Goal: Transaction & Acquisition: Purchase product/service

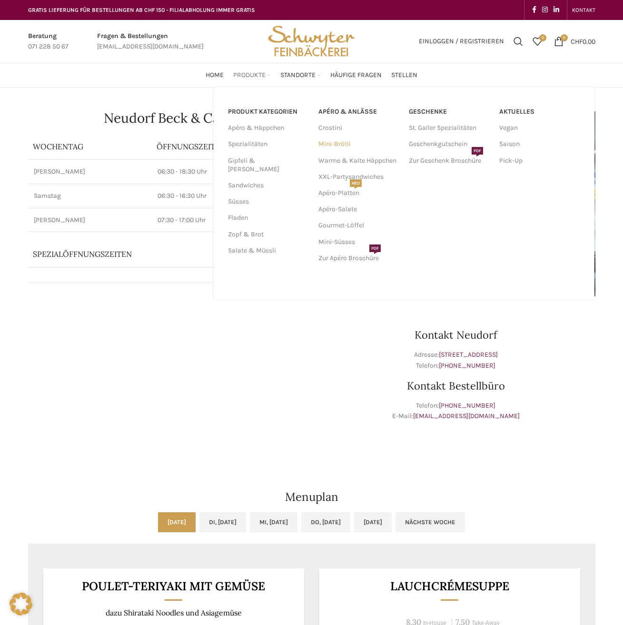
click at [330, 142] on link "Mini-Brötli" at bounding box center [358, 144] width 81 height 16
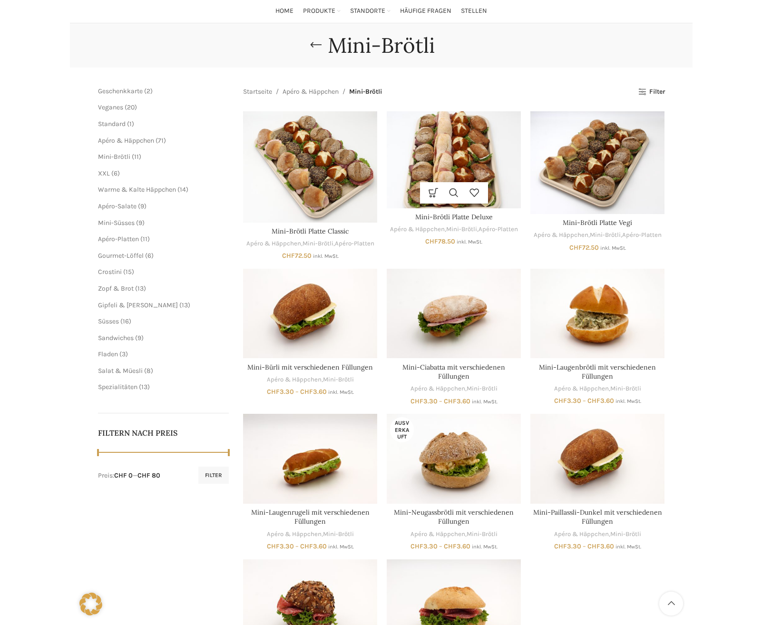
scroll to position [19, 0]
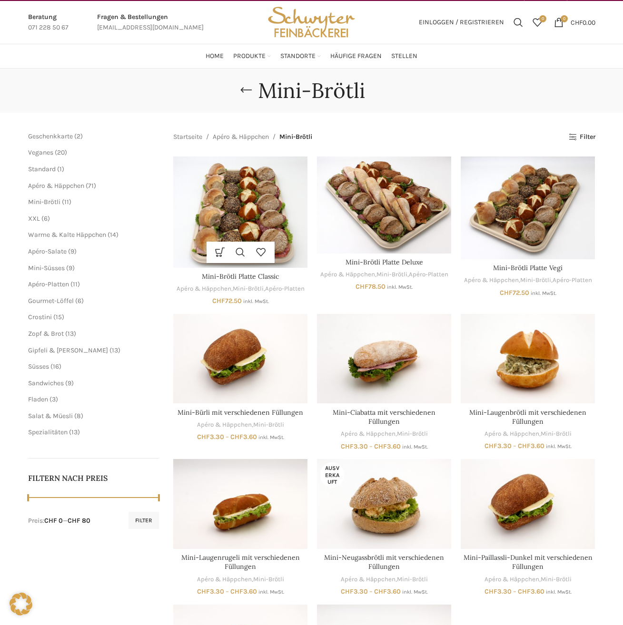
click at [241, 201] on img "Mini-Brötli Platte Classic" at bounding box center [240, 211] width 134 height 111
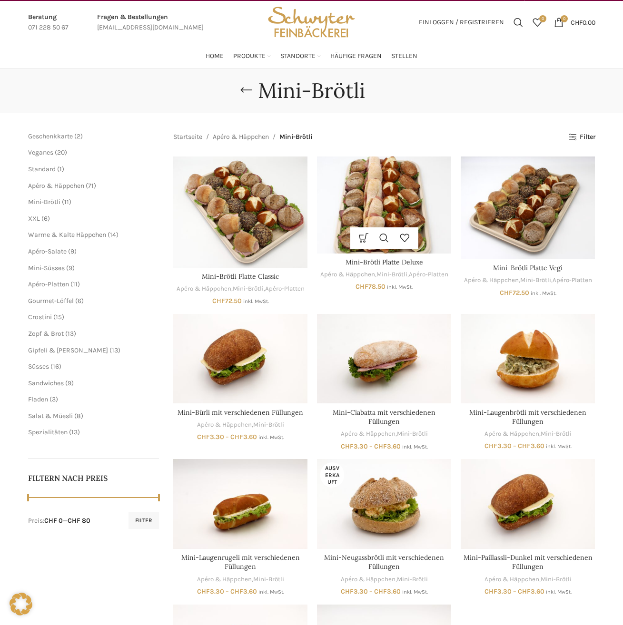
click at [376, 195] on img "Mini-Brötli Platte Deluxe" at bounding box center [384, 204] width 134 height 97
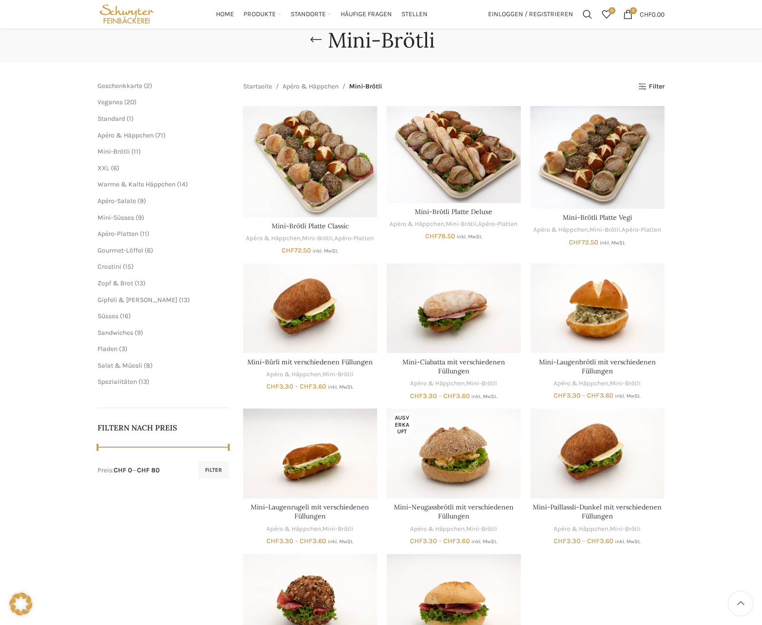
scroll to position [0, 0]
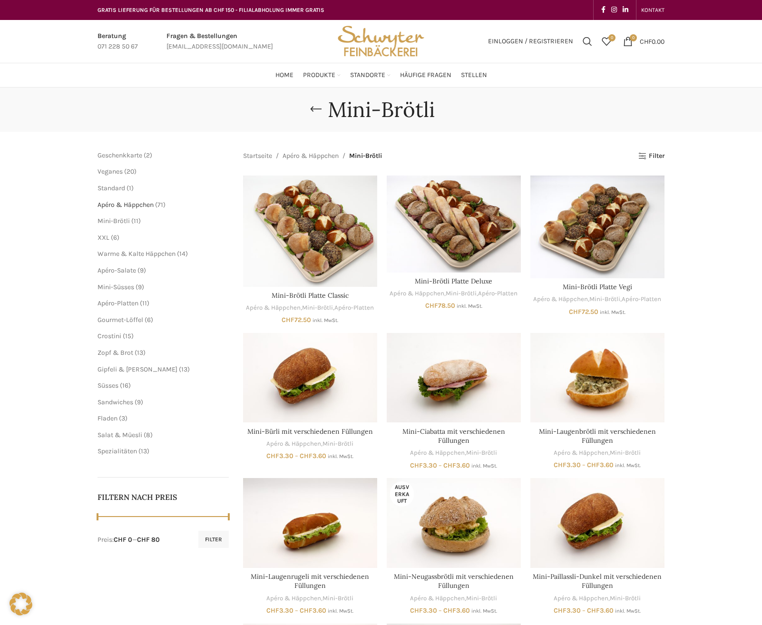
click at [152, 204] on span "Apéro & Häppchen" at bounding box center [125, 205] width 56 height 8
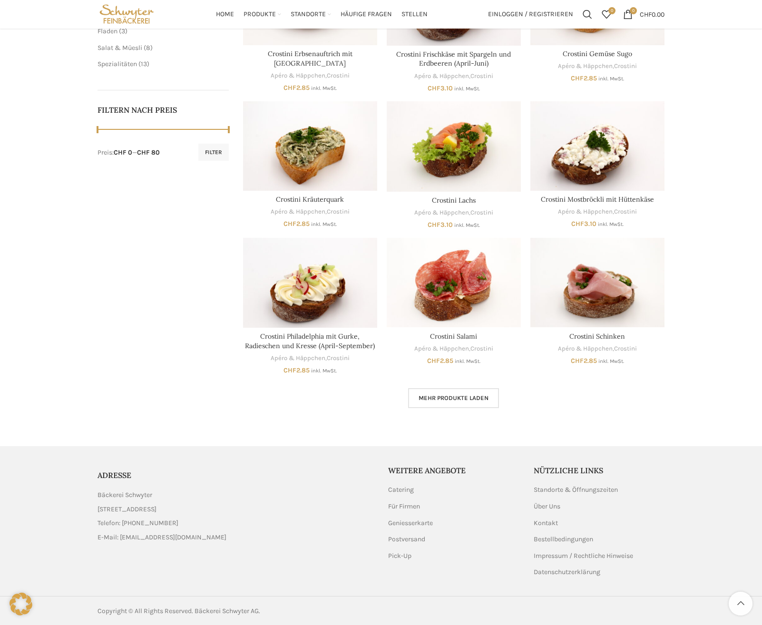
scroll to position [388, 0]
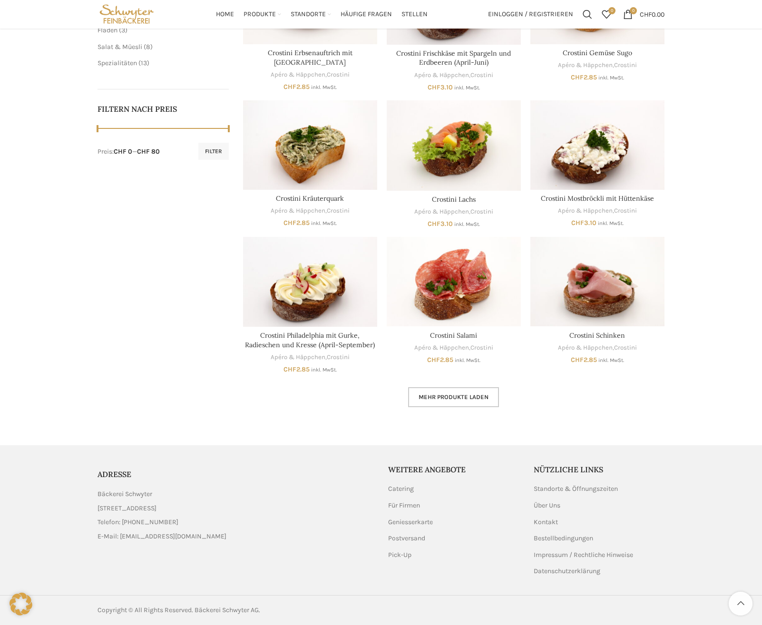
click at [440, 405] on link "Mehr Produkte laden" at bounding box center [453, 397] width 91 height 20
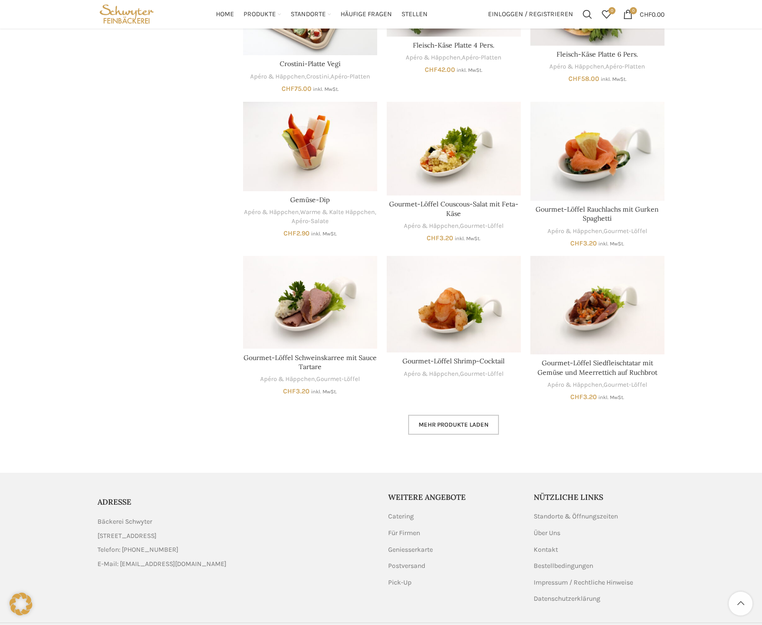
scroll to position [960, 0]
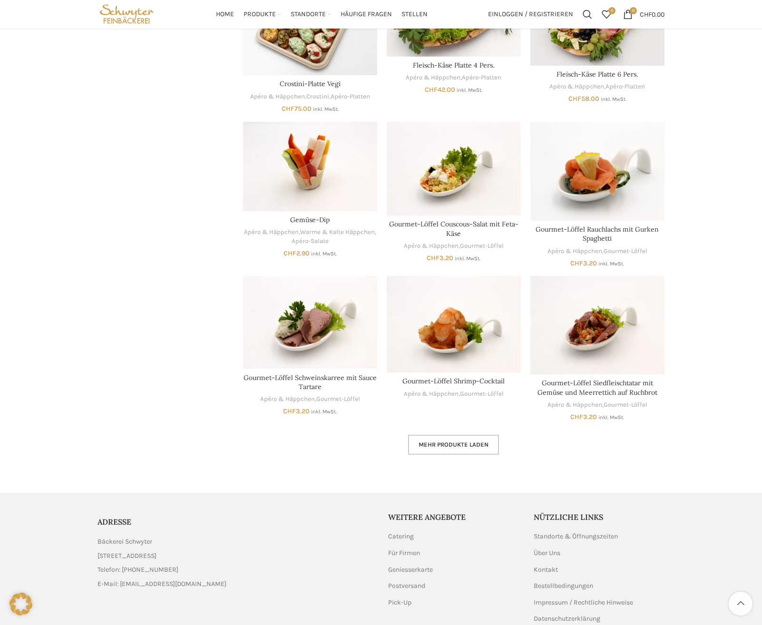
click at [434, 444] on span "Mehr Produkte laden" at bounding box center [454, 445] width 70 height 8
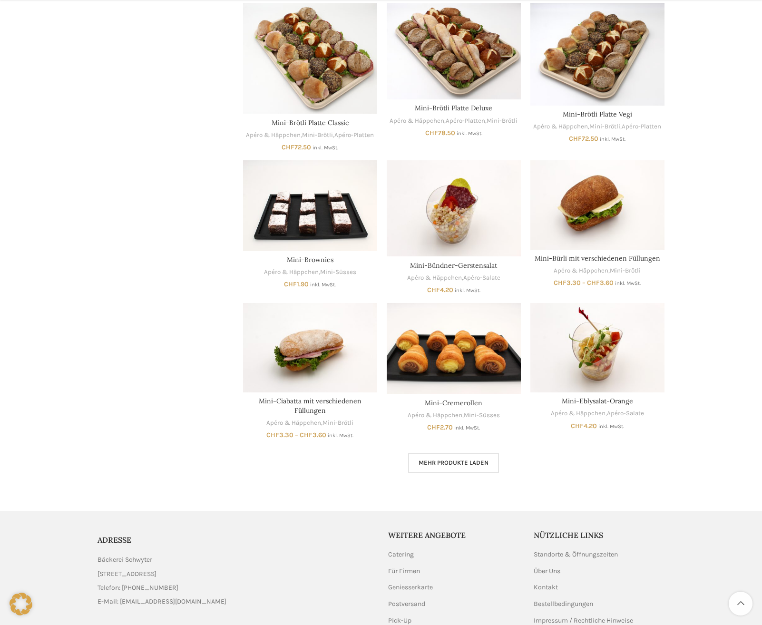
scroll to position [1531, 0]
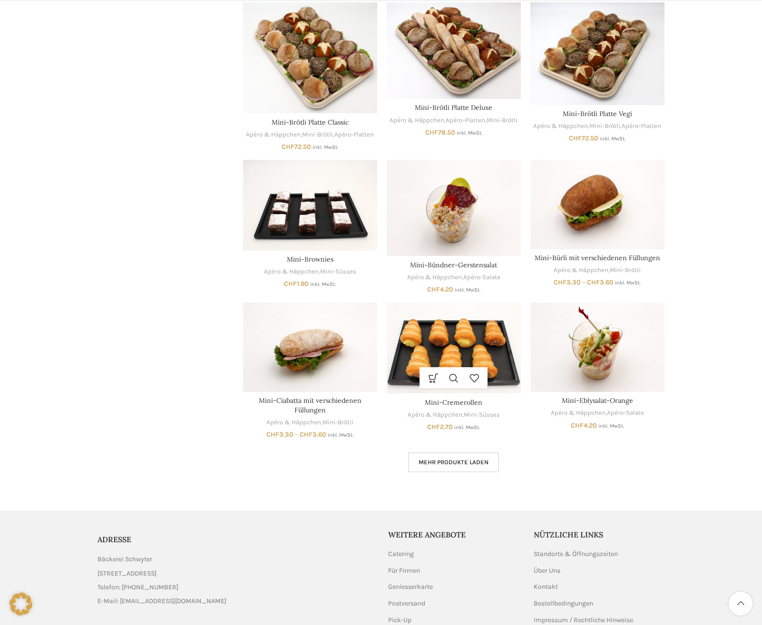
click at [434, 352] on img "Mini-Cremerollen" at bounding box center [454, 347] width 134 height 91
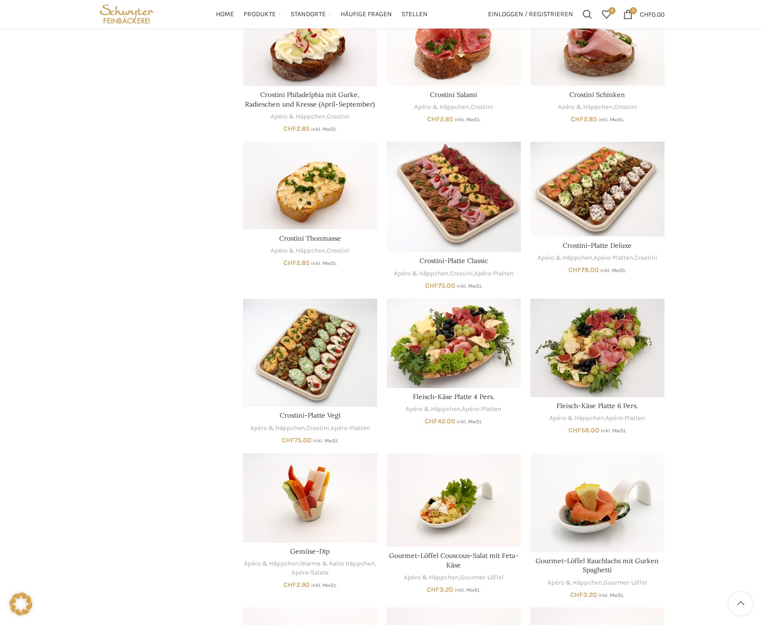
scroll to position [627, 0]
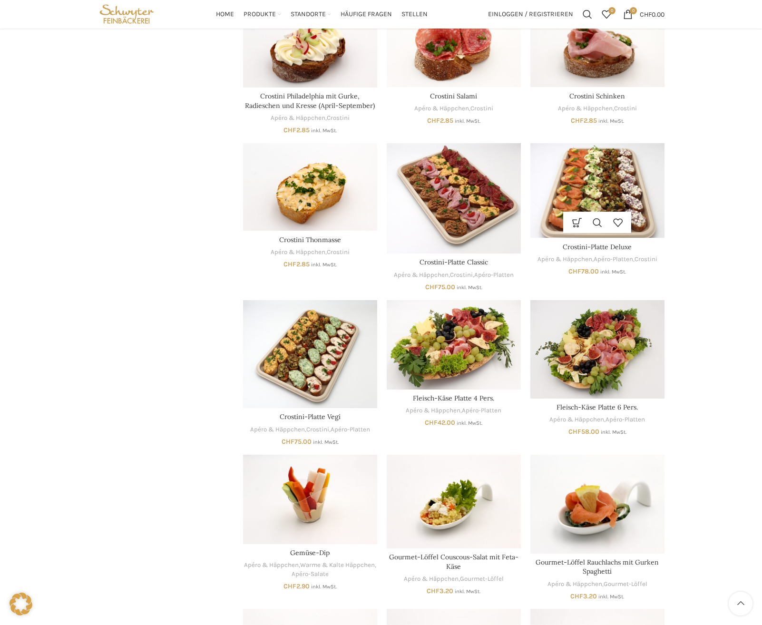
click at [585, 197] on img "Crostini-Platte Deluxe" at bounding box center [597, 190] width 134 height 95
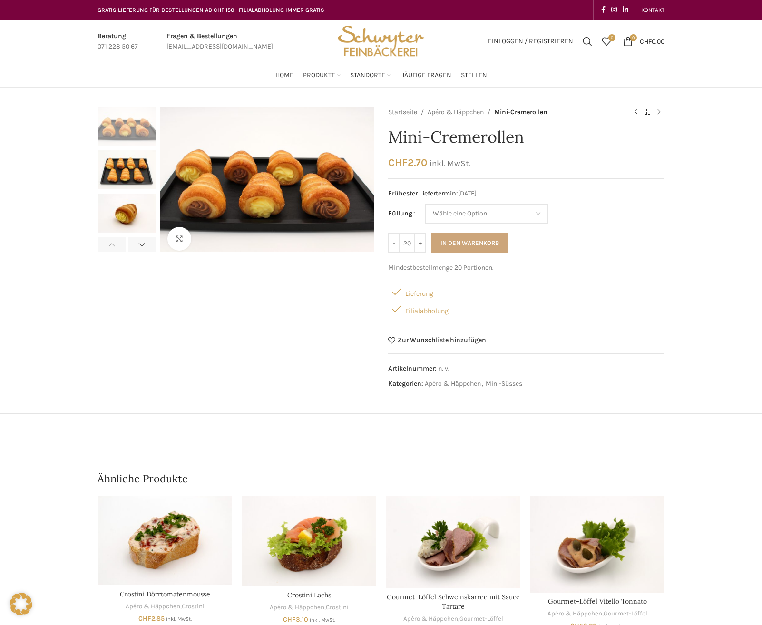
click at [467, 237] on button "In den Warenkorb" at bounding box center [470, 243] width 78 height 20
click at [466, 214] on select "Wähle eine Option Vanillecreme Schoggimousse" at bounding box center [487, 214] width 124 height 20
click at [425, 204] on select "Wähle eine Option Vanillecreme Schoggimousse" at bounding box center [487, 214] width 124 height 20
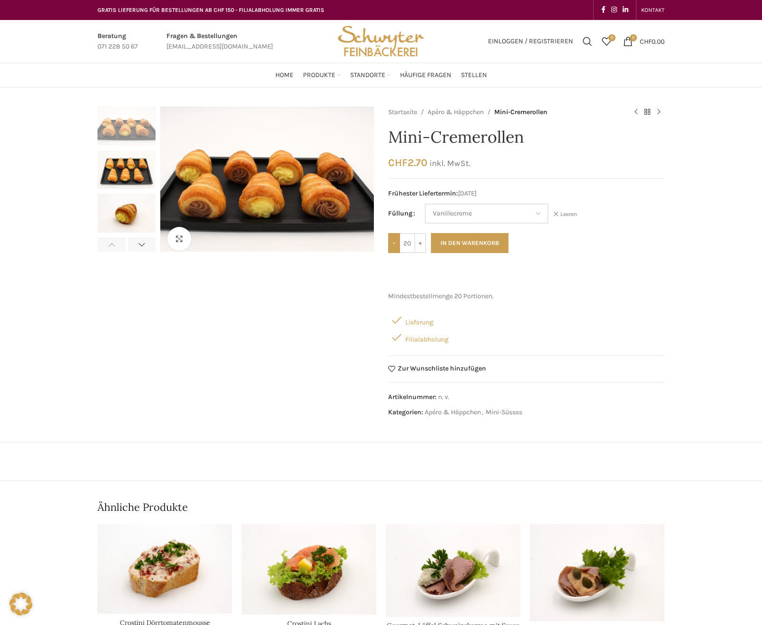
click at [395, 244] on input "-" at bounding box center [394, 243] width 12 height 20
click at [453, 207] on select "Wähle eine Option Vanillecreme Schoggimousse" at bounding box center [487, 214] width 124 height 20
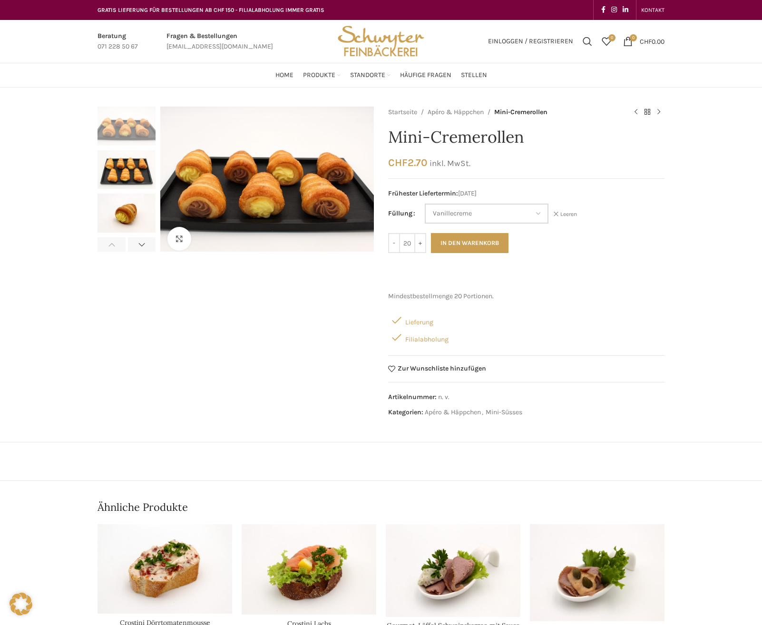
select select "Schoggimousse"
click at [425, 204] on select "Wähle eine Option Vanillecreme Schoggimousse" at bounding box center [487, 214] width 124 height 20
click at [460, 242] on button "In den Warenkorb" at bounding box center [470, 243] width 78 height 20
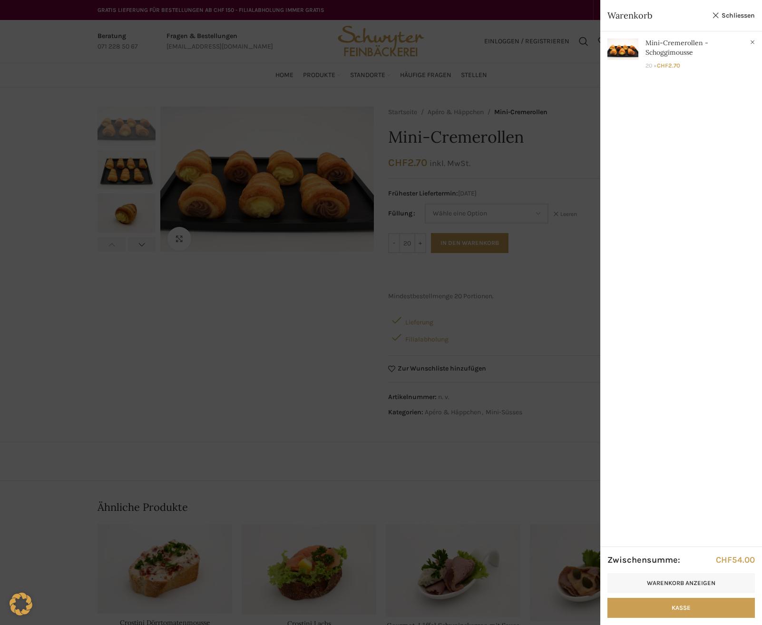
click at [566, 145] on div at bounding box center [381, 312] width 762 height 625
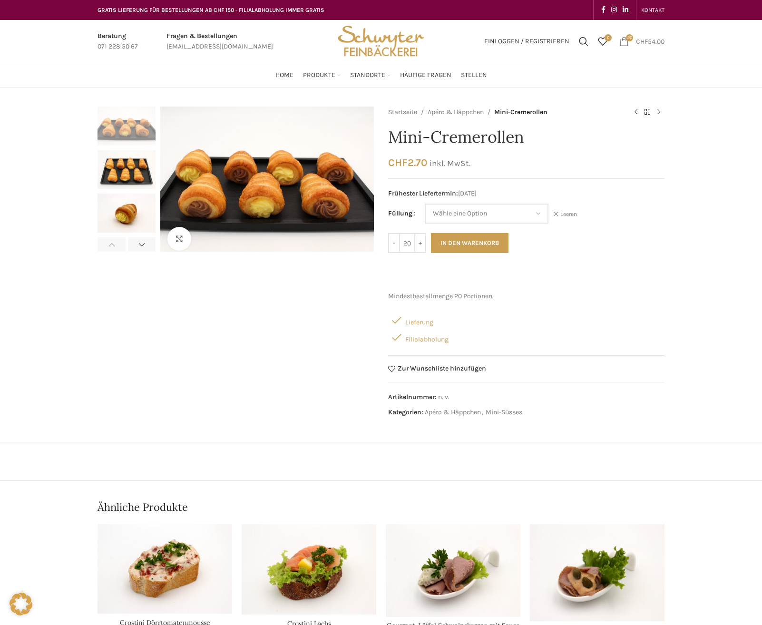
click at [625, 41] on span "20 items" at bounding box center [624, 42] width 10 height 10
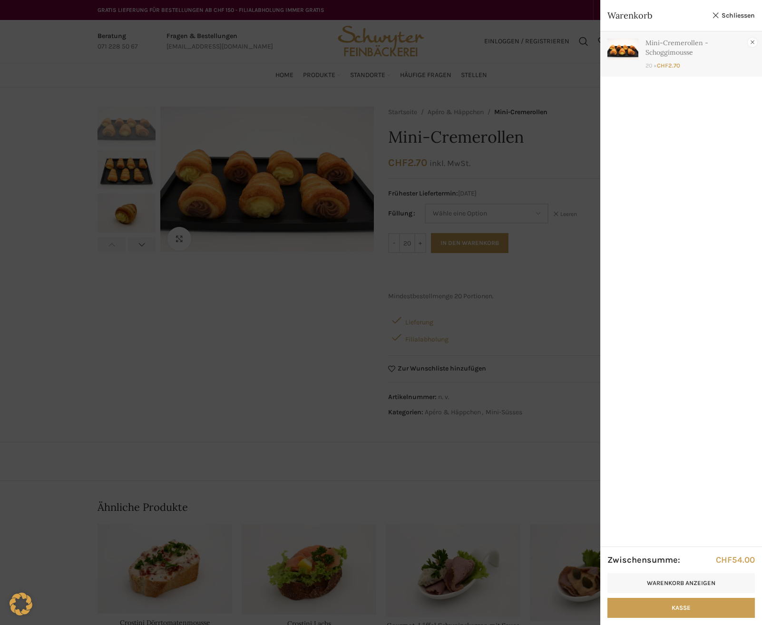
click at [748, 41] on link "×" at bounding box center [753, 43] width 10 height 10
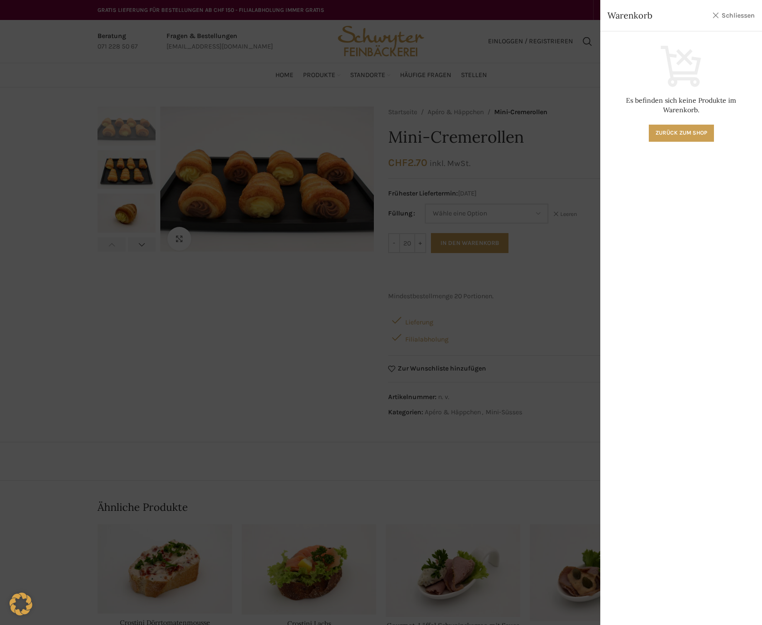
click at [741, 19] on link "Schliessen" at bounding box center [733, 16] width 43 height 12
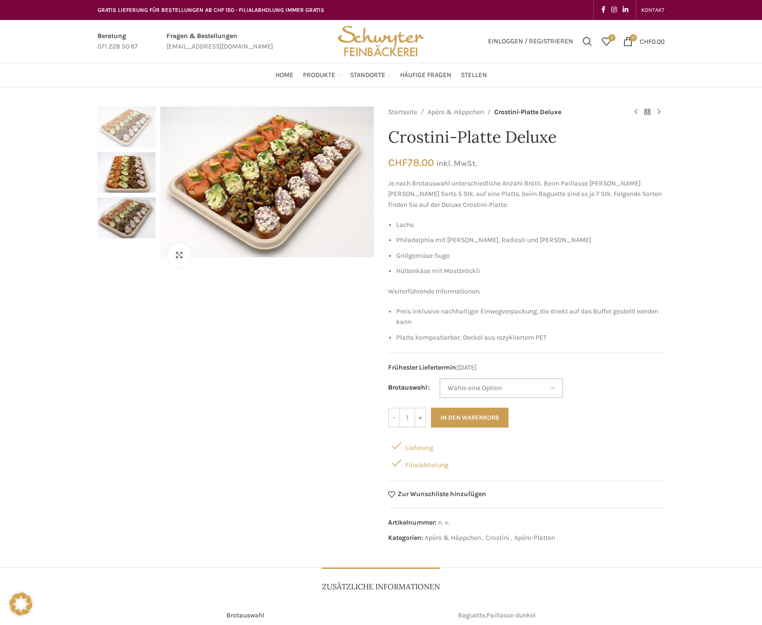
click at [453, 390] on select "Wähle eine Option Baguette Paillasse dunkel" at bounding box center [501, 388] width 124 height 20
click at [439, 378] on select "Wähle eine Option Baguette Paillasse dunkel" at bounding box center [501, 388] width 124 height 20
select select "Baguette"
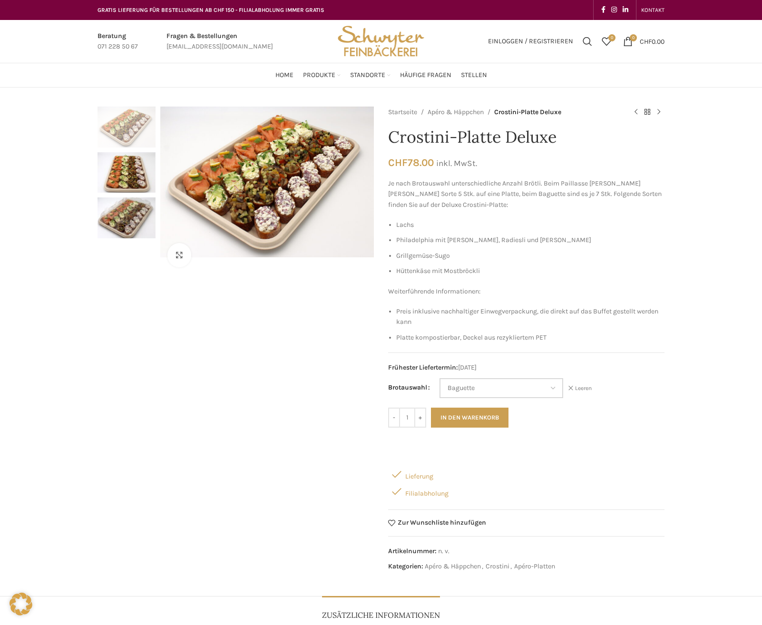
click at [464, 385] on select "Wähle eine Option Baguette Paillasse dunkel" at bounding box center [501, 388] width 124 height 20
click at [439, 378] on select "Wähle eine Option Baguette Paillasse dunkel" at bounding box center [501, 388] width 124 height 20
